Goal: Complete application form

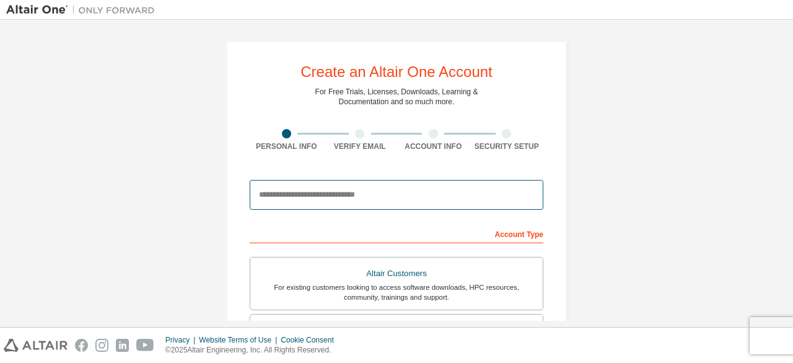
click at [465, 190] on input "email" at bounding box center [397, 195] width 294 height 30
type input "**********"
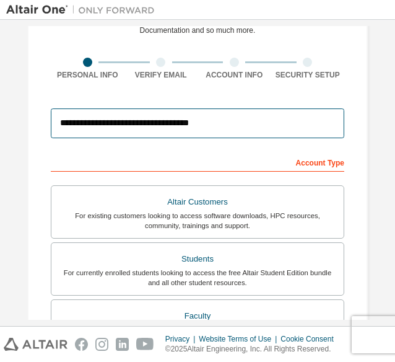
scroll to position [72, 0]
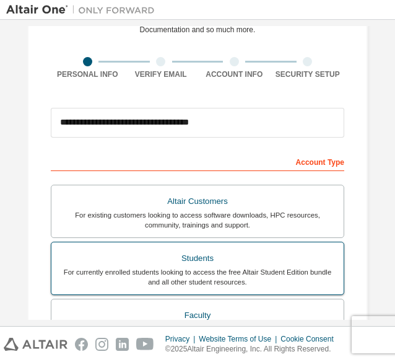
click at [248, 270] on div "For currently enrolled students looking to access the free Altair Student Editi…" at bounding box center [198, 277] width 278 height 20
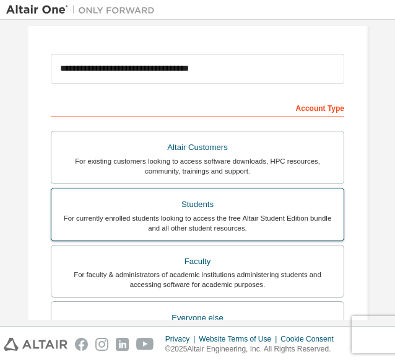
scroll to position [128, 0]
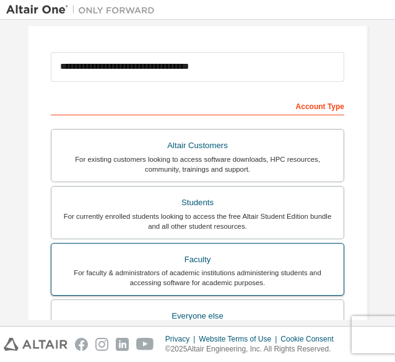
click at [309, 285] on div "For faculty & administrators of academic institutions administering students an…" at bounding box center [198, 278] width 278 height 20
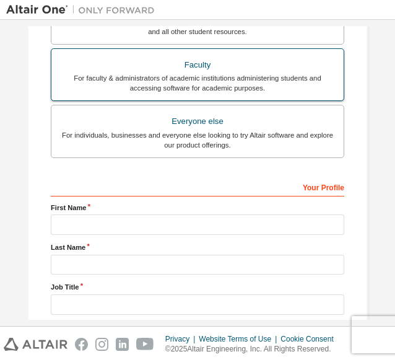
scroll to position [323, 0]
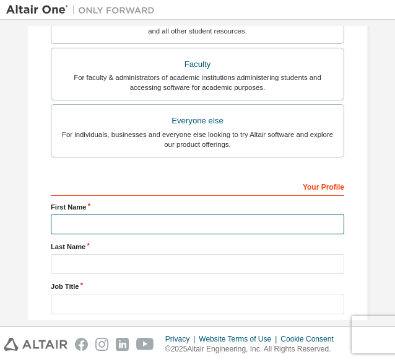
click at [288, 216] on input "text" at bounding box center [198, 224] width 294 height 20
type input "******"
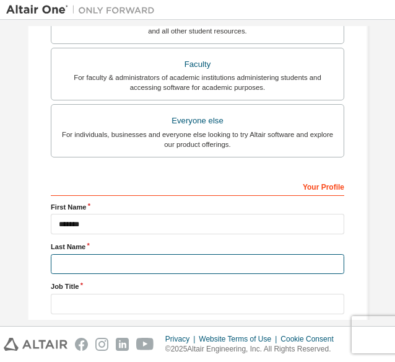
click at [270, 260] on input "text" at bounding box center [198, 264] width 294 height 20
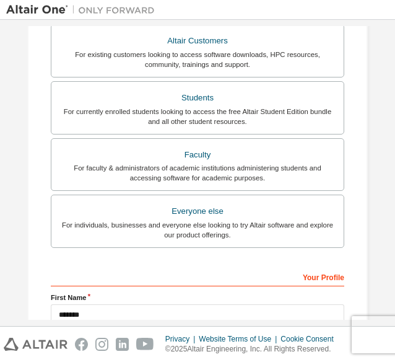
scroll to position [232, 0]
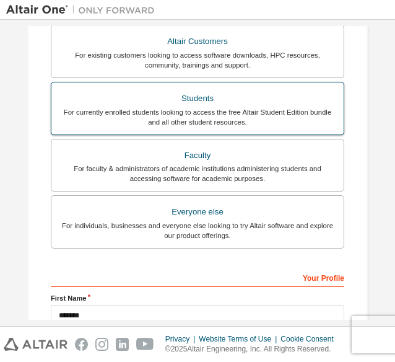
type input "*******"
click at [240, 113] on div "For currently enrolled students looking to access the free Altair Student Editi…" at bounding box center [198, 117] width 278 height 20
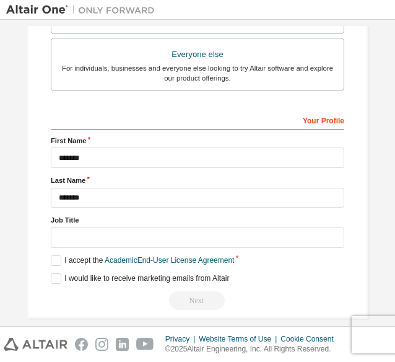
scroll to position [399, 0]
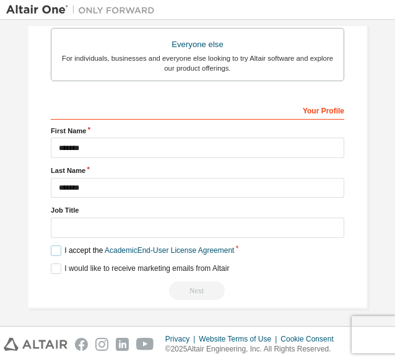
click at [57, 248] on label "I accept the Academic End-User License Agreement" at bounding box center [142, 250] width 183 height 11
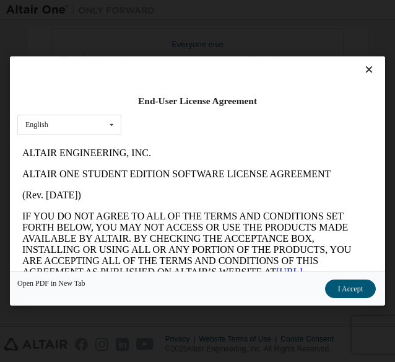
scroll to position [0, 0]
click at [343, 294] on button "I Accept" at bounding box center [350, 289] width 51 height 19
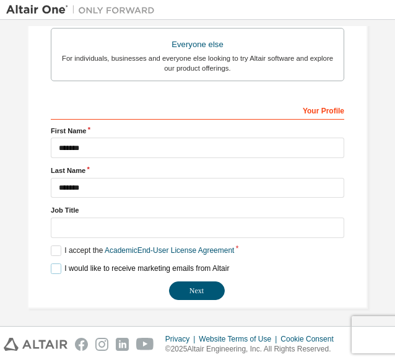
click at [51, 266] on label "I would like to receive marketing emails from Altair" at bounding box center [140, 268] width 178 height 11
click at [51, 265] on label "I would like to receive marketing emails from Altair" at bounding box center [140, 268] width 178 height 11
click at [188, 293] on button "Next" at bounding box center [197, 290] width 56 height 19
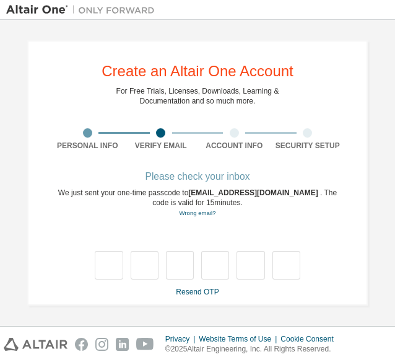
type input "*"
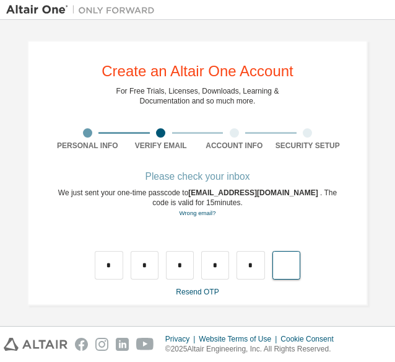
type input "*"
